Goal: Task Accomplishment & Management: Use online tool/utility

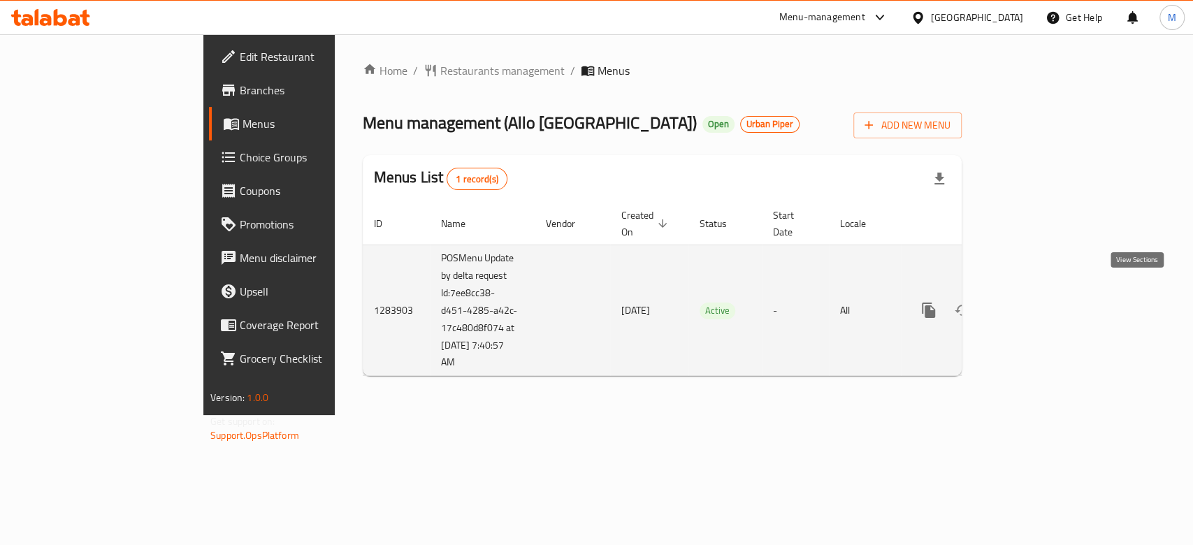
click at [1038, 302] on icon "enhanced table" at bounding box center [1029, 310] width 17 height 17
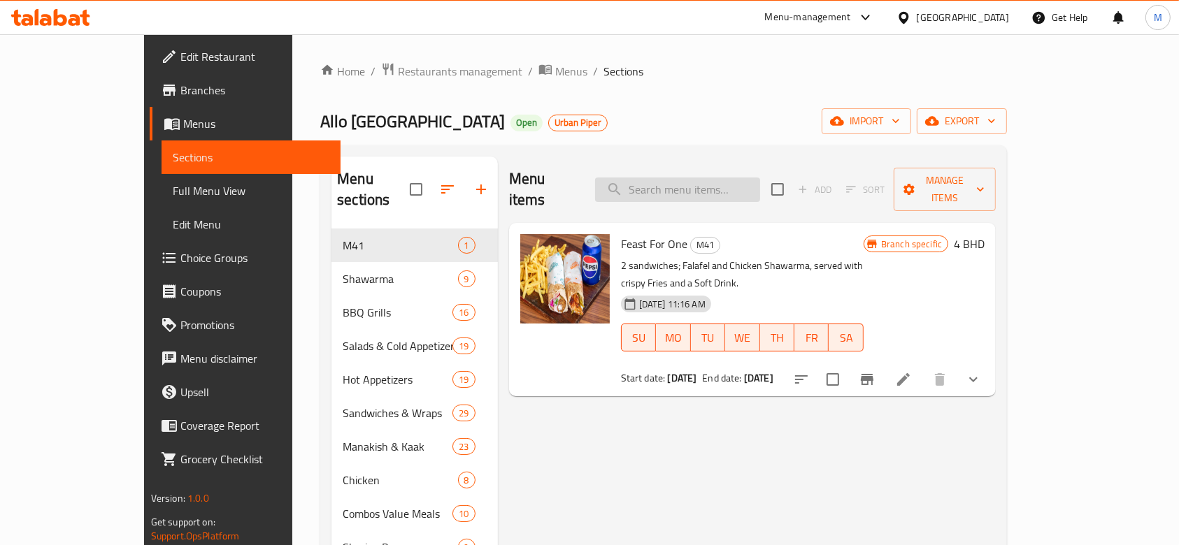
click at [694, 180] on input "search" at bounding box center [677, 190] width 165 height 24
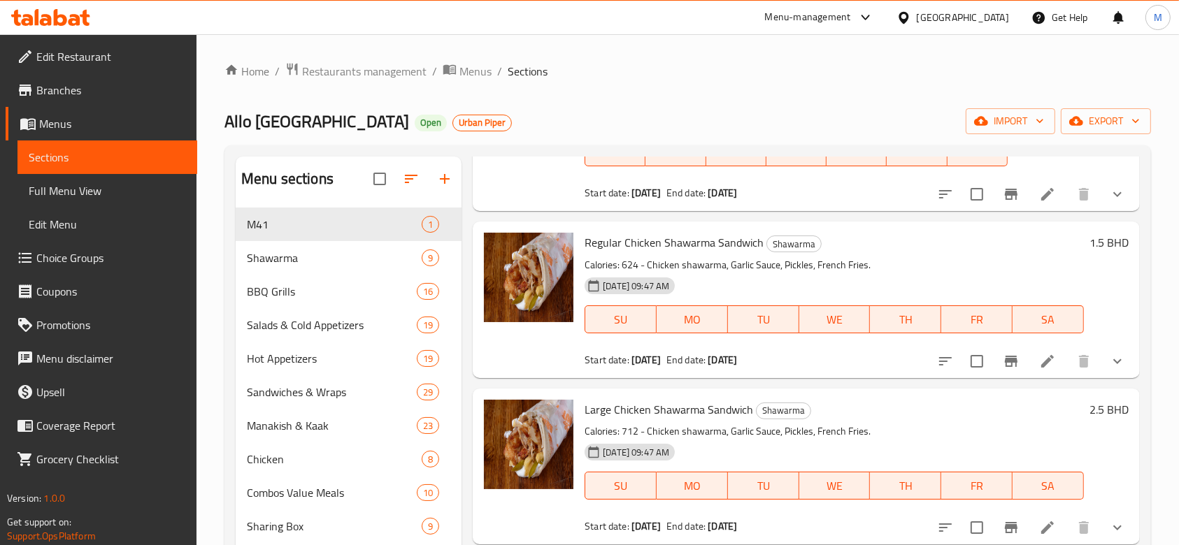
scroll to position [186, 0]
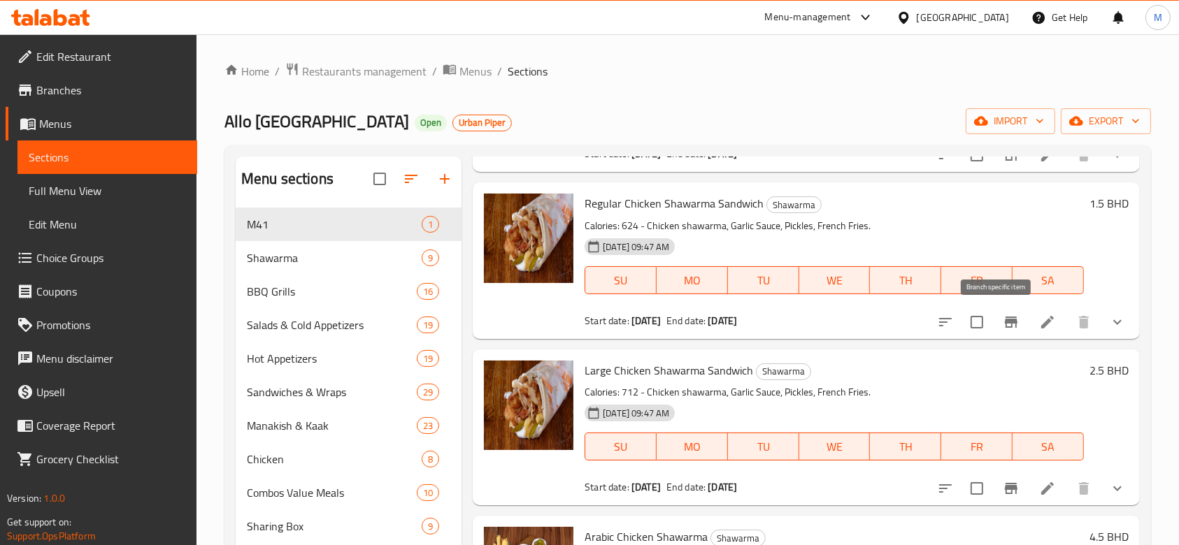
type input "chicken"
click at [1005, 322] on icon "Branch-specific-item" at bounding box center [1011, 322] width 13 height 11
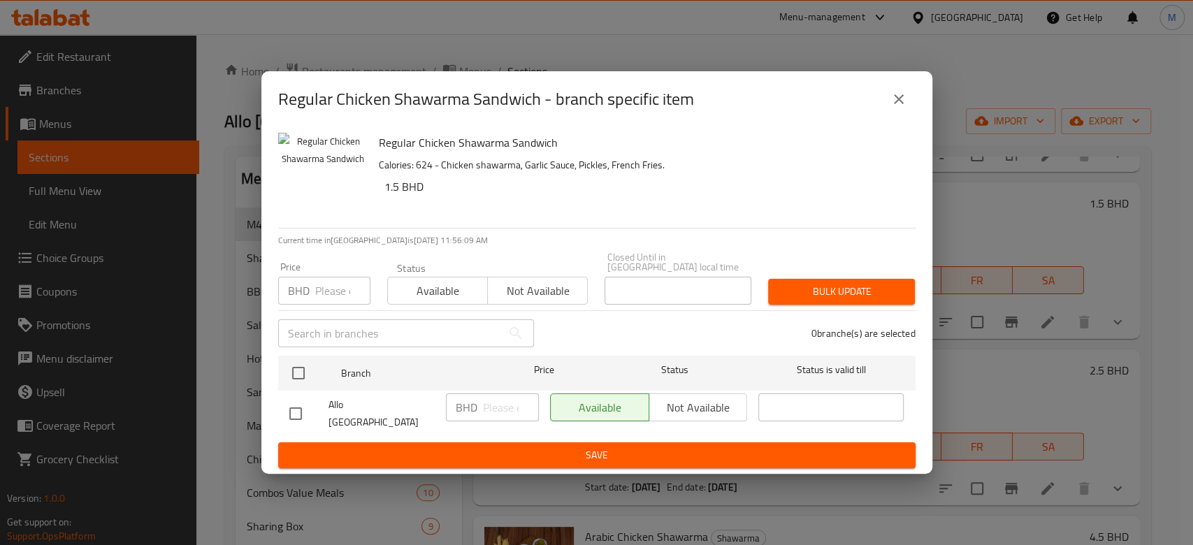
click at [904, 107] on icon "close" at bounding box center [899, 99] width 17 height 17
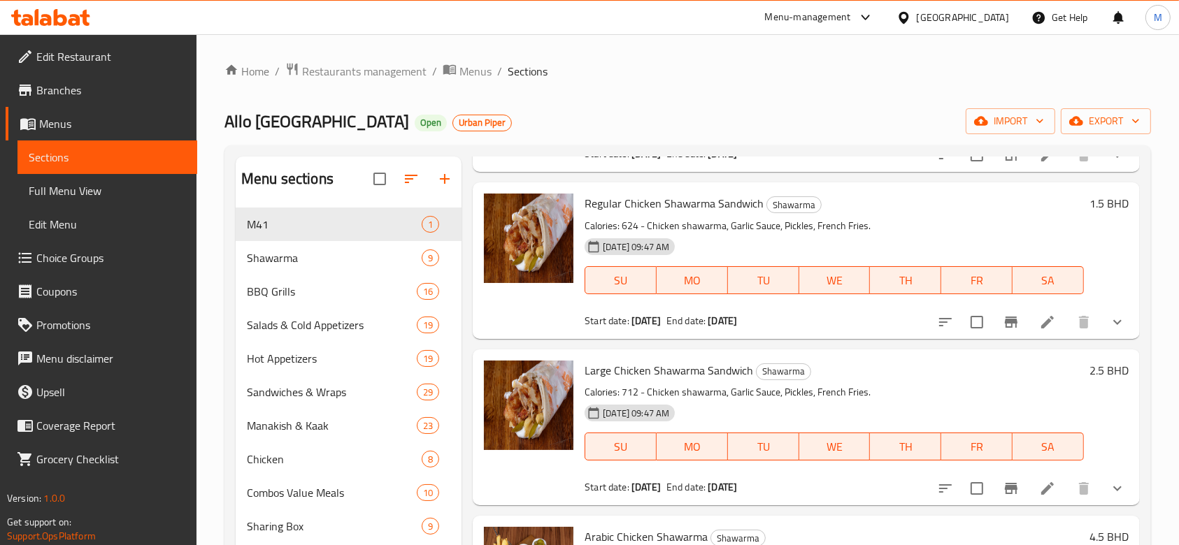
click at [851, 20] on div "Menu-management" at bounding box center [808, 17] width 86 height 17
click at [802, 187] on div "Vendor Portal Radmin" at bounding box center [782, 187] width 93 height 15
